Goal: Information Seeking & Learning: Learn about a topic

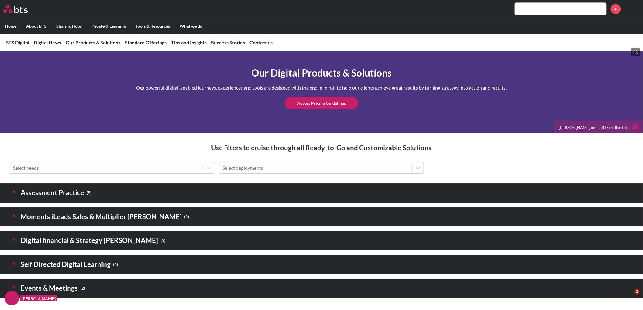
scroll to position [810, 0]
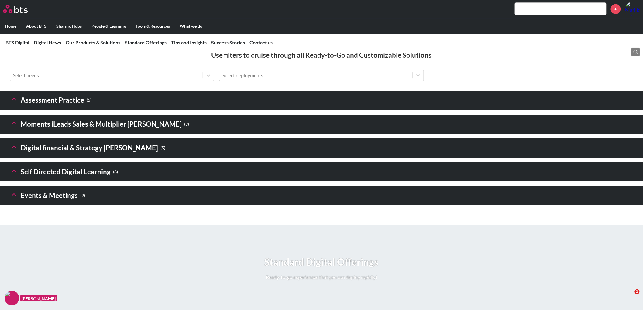
click at [15, 151] on icon at bounding box center [14, 147] width 9 height 9
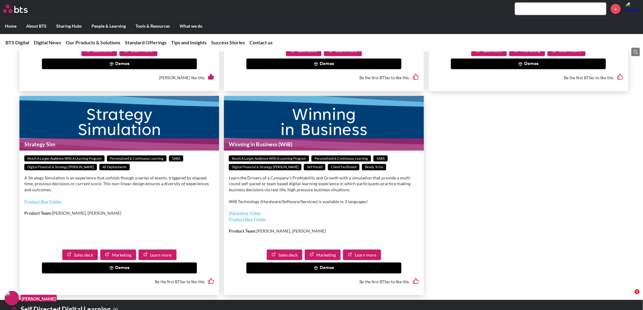
scroll to position [1114, 0]
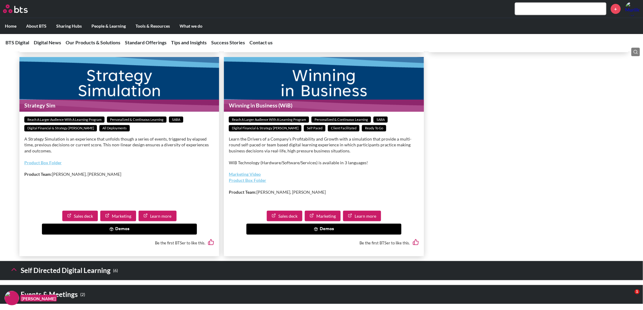
click at [313, 235] on button "Demos" at bounding box center [323, 229] width 155 height 11
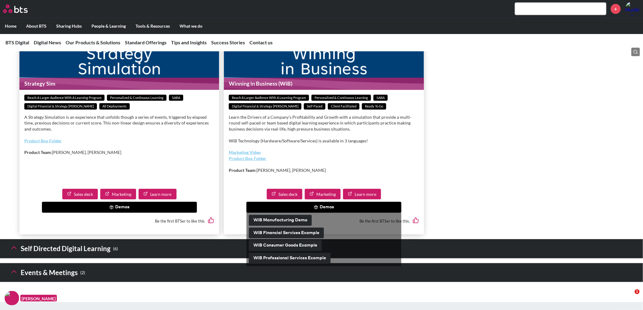
scroll to position [1148, 0]
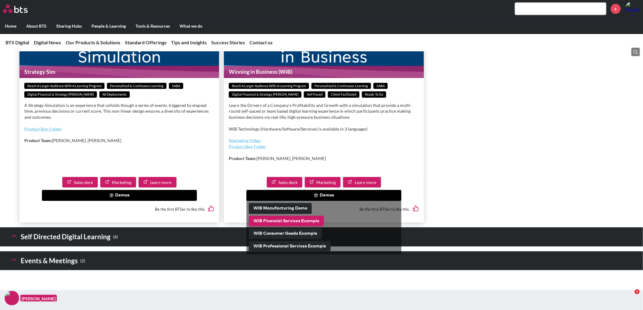
click at [308, 227] on button "WiB Financial Services Example" at bounding box center [286, 221] width 75 height 11
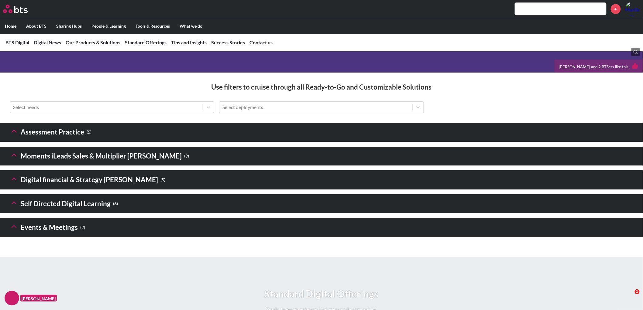
scroll to position [761, 0]
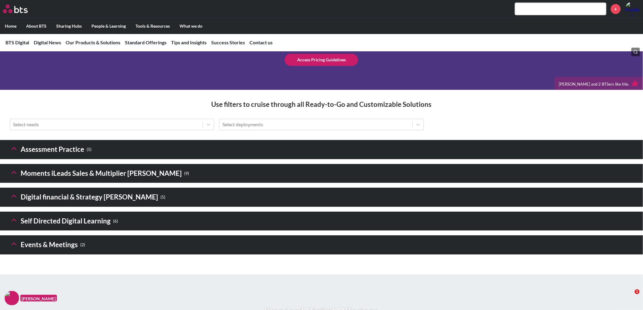
click at [18, 204] on h3 "Digital financial & Strategy Sims ( 5 )" at bounding box center [88, 197] width 156 height 13
click at [15, 201] on icon at bounding box center [14, 196] width 9 height 9
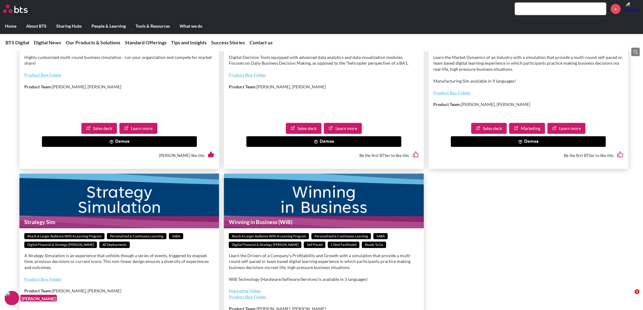
scroll to position [1132, 0]
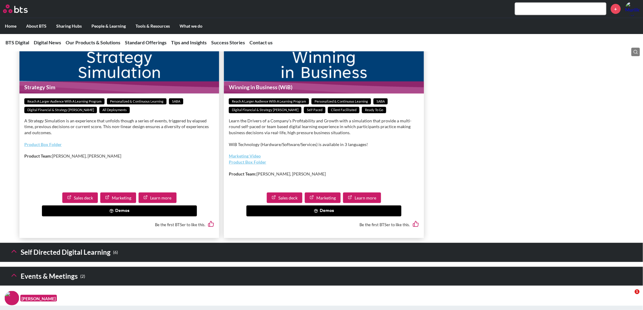
click at [353, 204] on link "Learn more" at bounding box center [362, 198] width 38 height 11
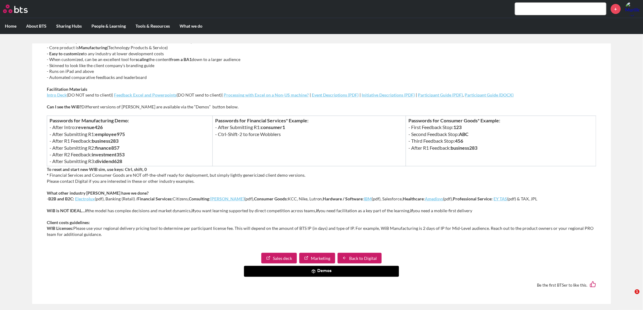
scroll to position [259, 0]
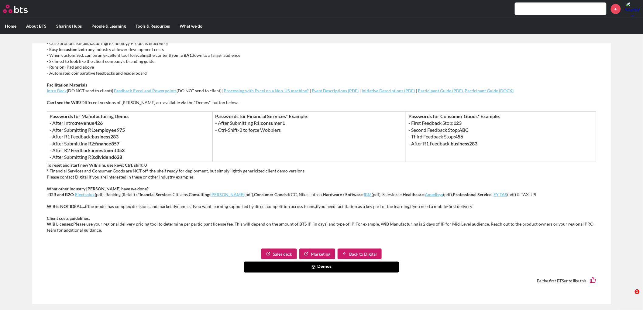
click at [334, 266] on button "Demos" at bounding box center [321, 267] width 155 height 11
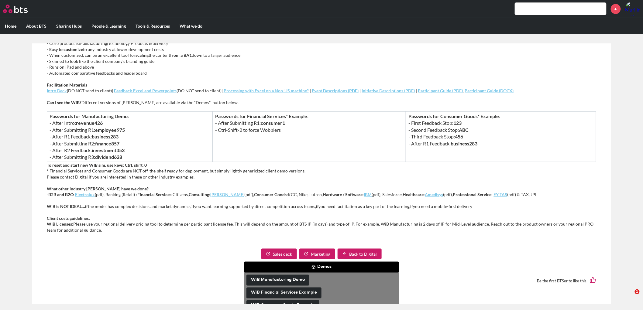
drag, startPoint x: 287, startPoint y: 291, endPoint x: 205, endPoint y: 265, distance: 86.0
click at [205, 265] on div "Sales deck Marketing Back to Digital Demos WiB Manufacturing Demo WiB Financial…" at bounding box center [321, 269] width 559 height 51
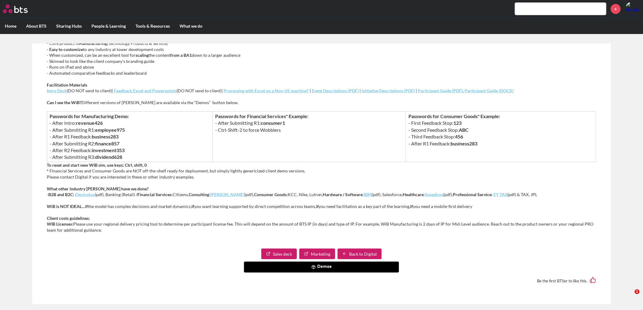
drag, startPoint x: 324, startPoint y: 267, endPoint x: 314, endPoint y: 271, distance: 11.3
click at [324, 267] on button "Demos" at bounding box center [321, 267] width 155 height 11
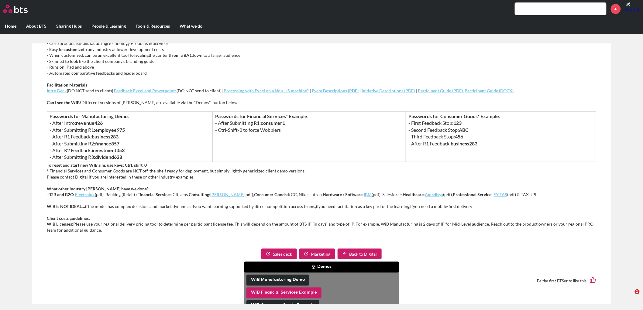
click at [276, 293] on button "WiB Financial Services Example" at bounding box center [283, 293] width 75 height 11
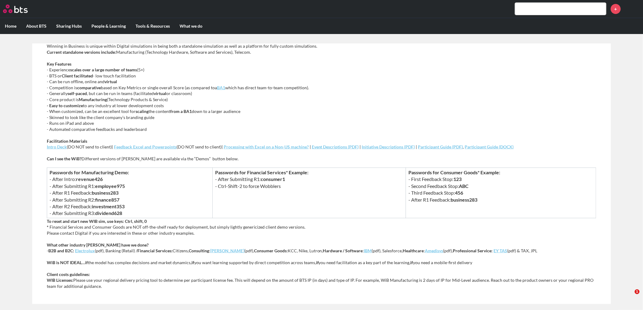
scroll to position [236, 0]
